Goal: Task Accomplishment & Management: Complete application form

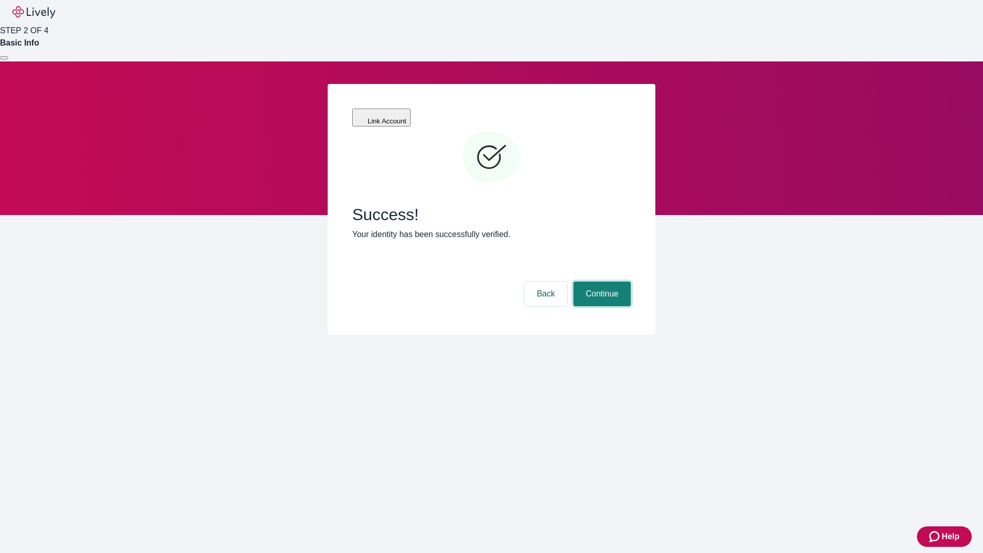
click at [600, 282] on button "Continue" at bounding box center [601, 294] width 57 height 25
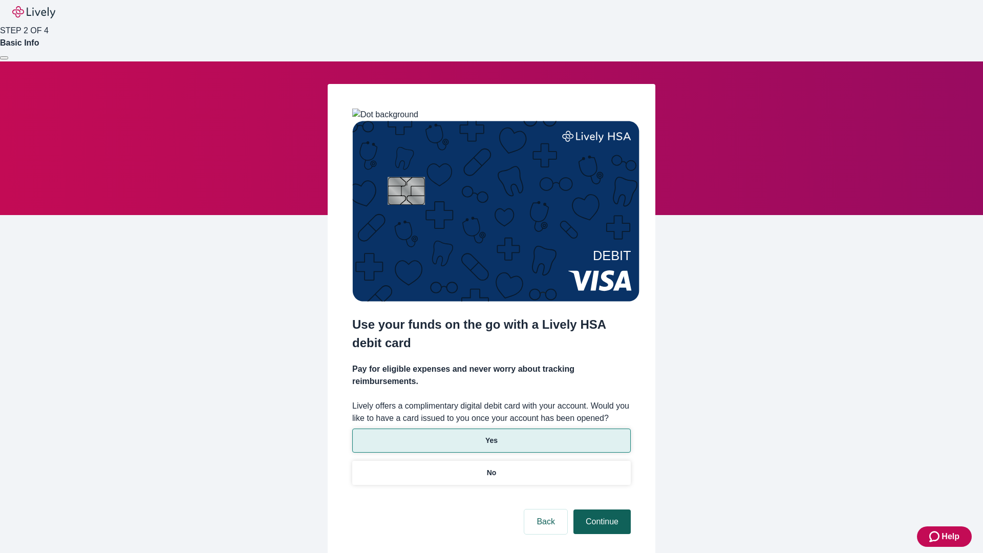
click at [491, 435] on p "Yes" at bounding box center [491, 440] width 12 height 11
click at [600, 509] on button "Continue" at bounding box center [601, 521] width 57 height 25
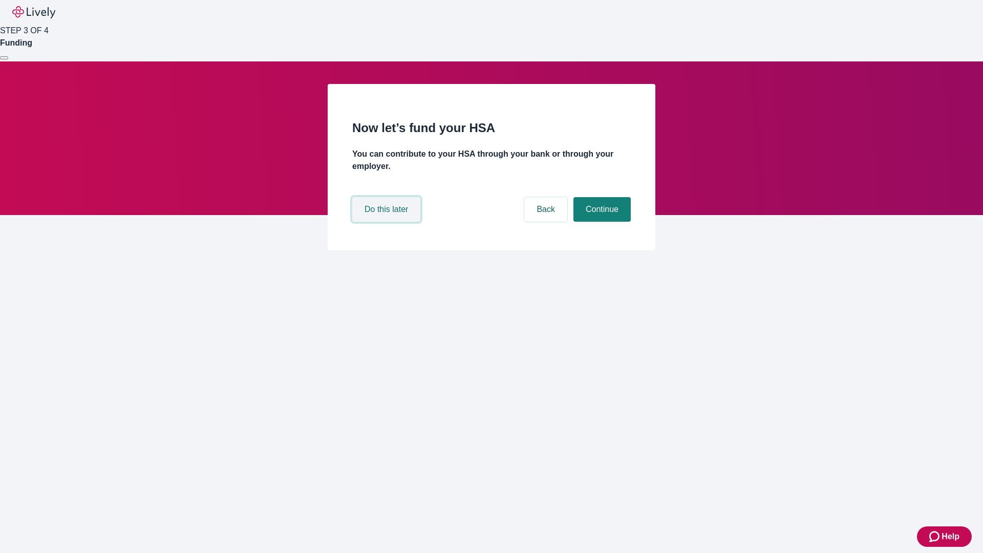
click at [387, 222] on button "Do this later" at bounding box center [386, 209] width 68 height 25
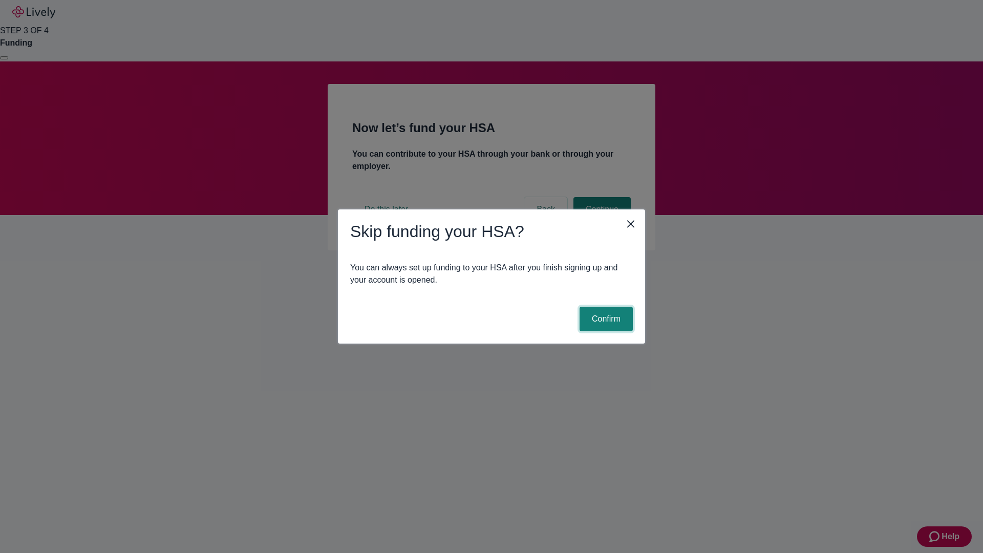
click at [605, 319] on button "Confirm" at bounding box center [605, 319] width 53 height 25
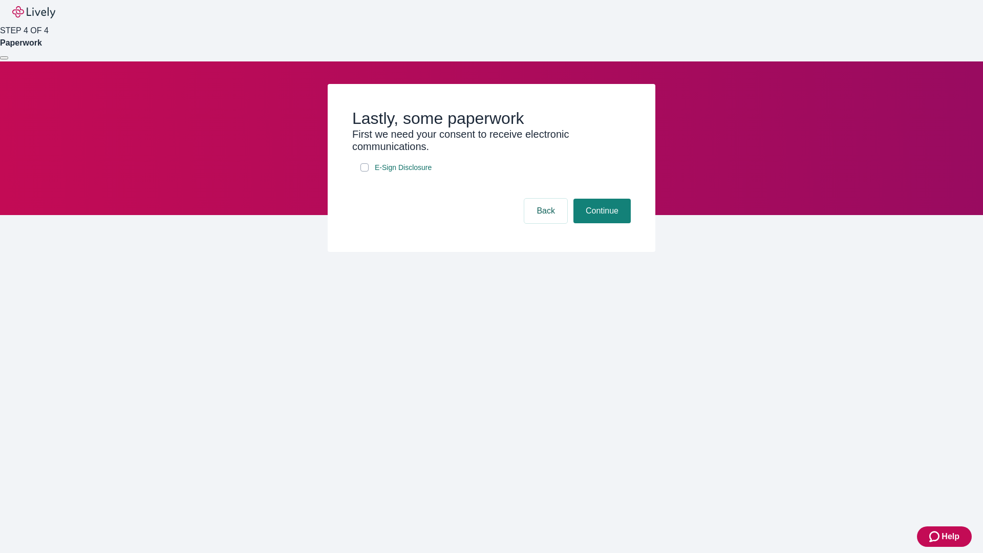
click at [364, 171] on input "E-Sign Disclosure" at bounding box center [364, 167] width 8 height 8
checkbox input "true"
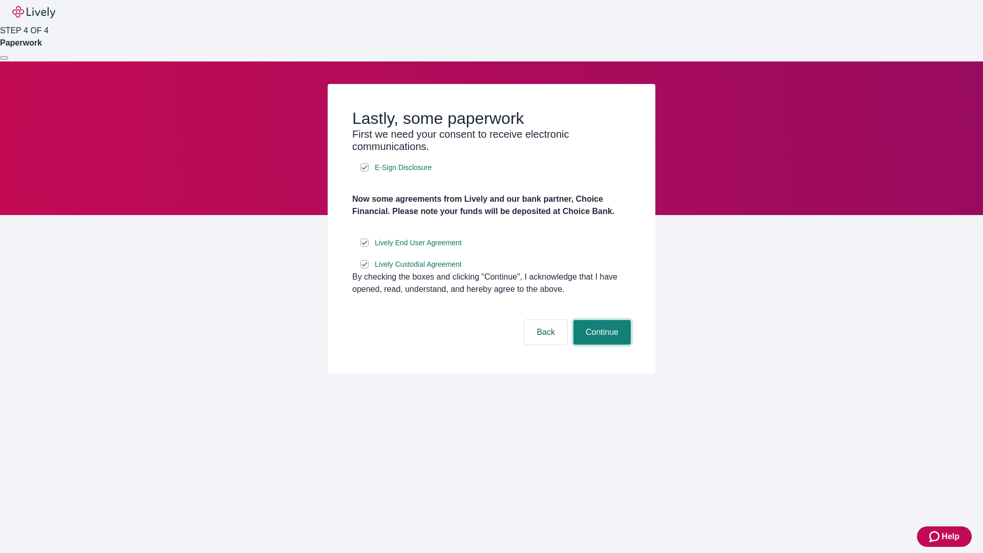
click at [600, 344] on button "Continue" at bounding box center [601, 332] width 57 height 25
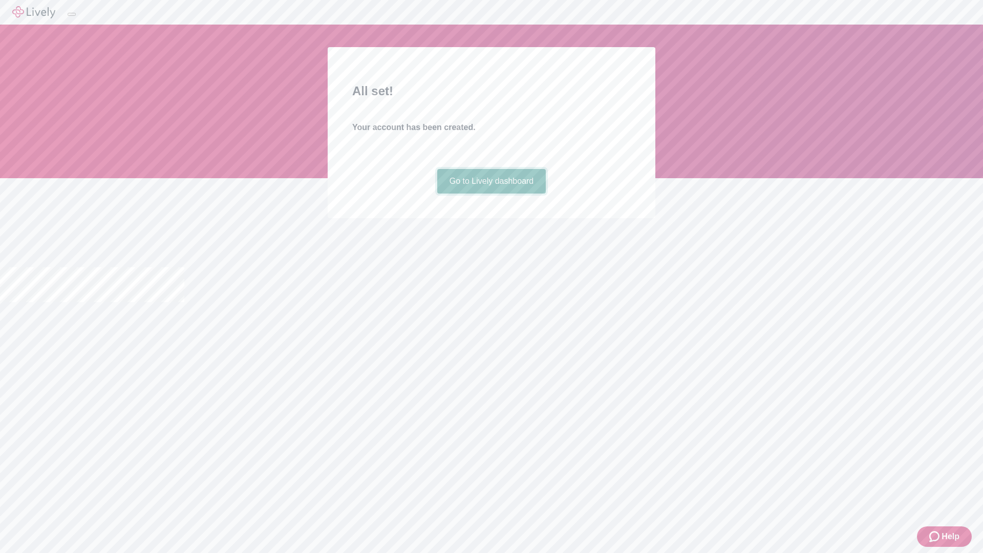
click at [491, 193] on link "Go to Lively dashboard" at bounding box center [491, 181] width 109 height 25
